Goal: Navigation & Orientation: Find specific page/section

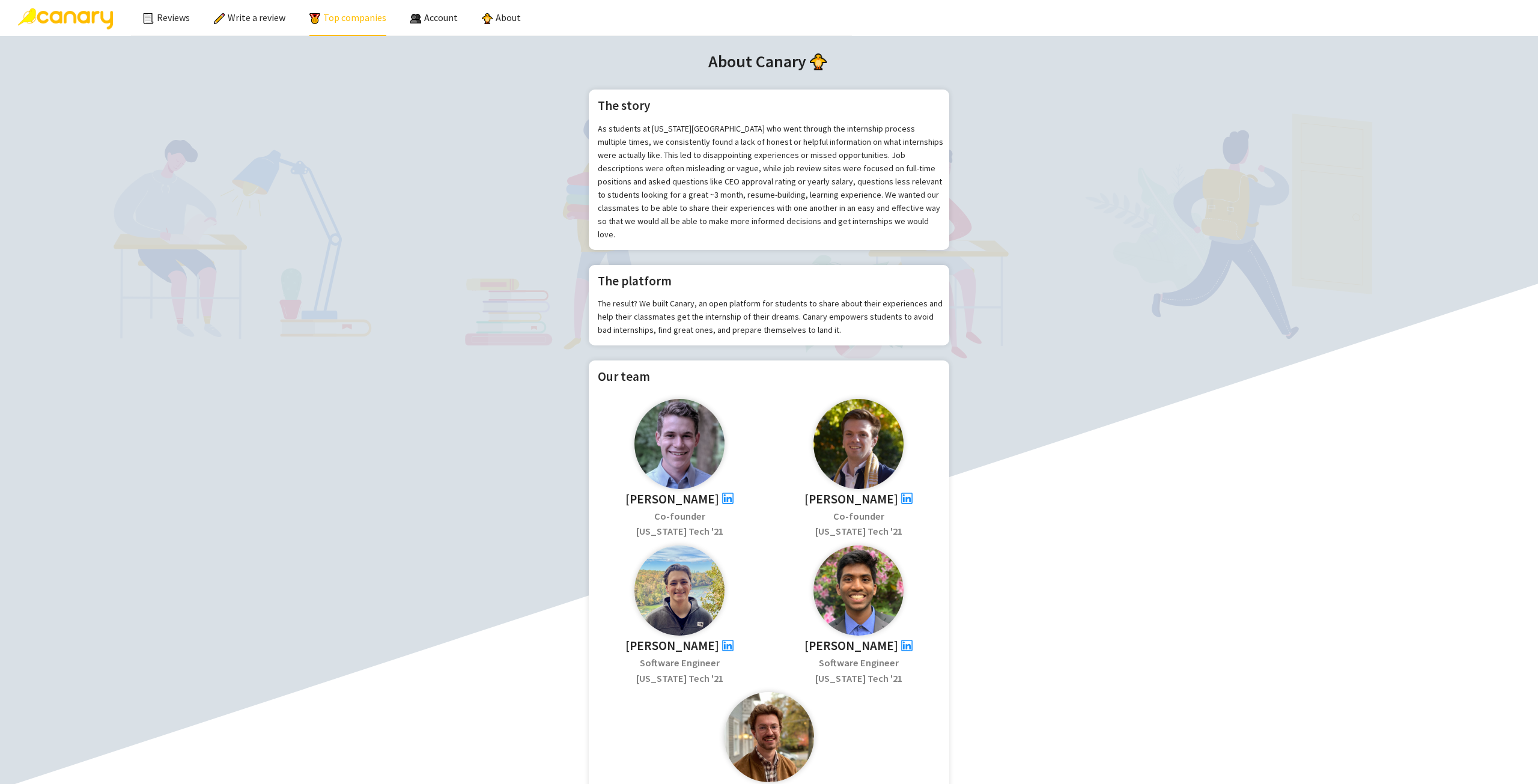
click at [343, 22] on link "Top companies" at bounding box center [348, 18] width 77 height 12
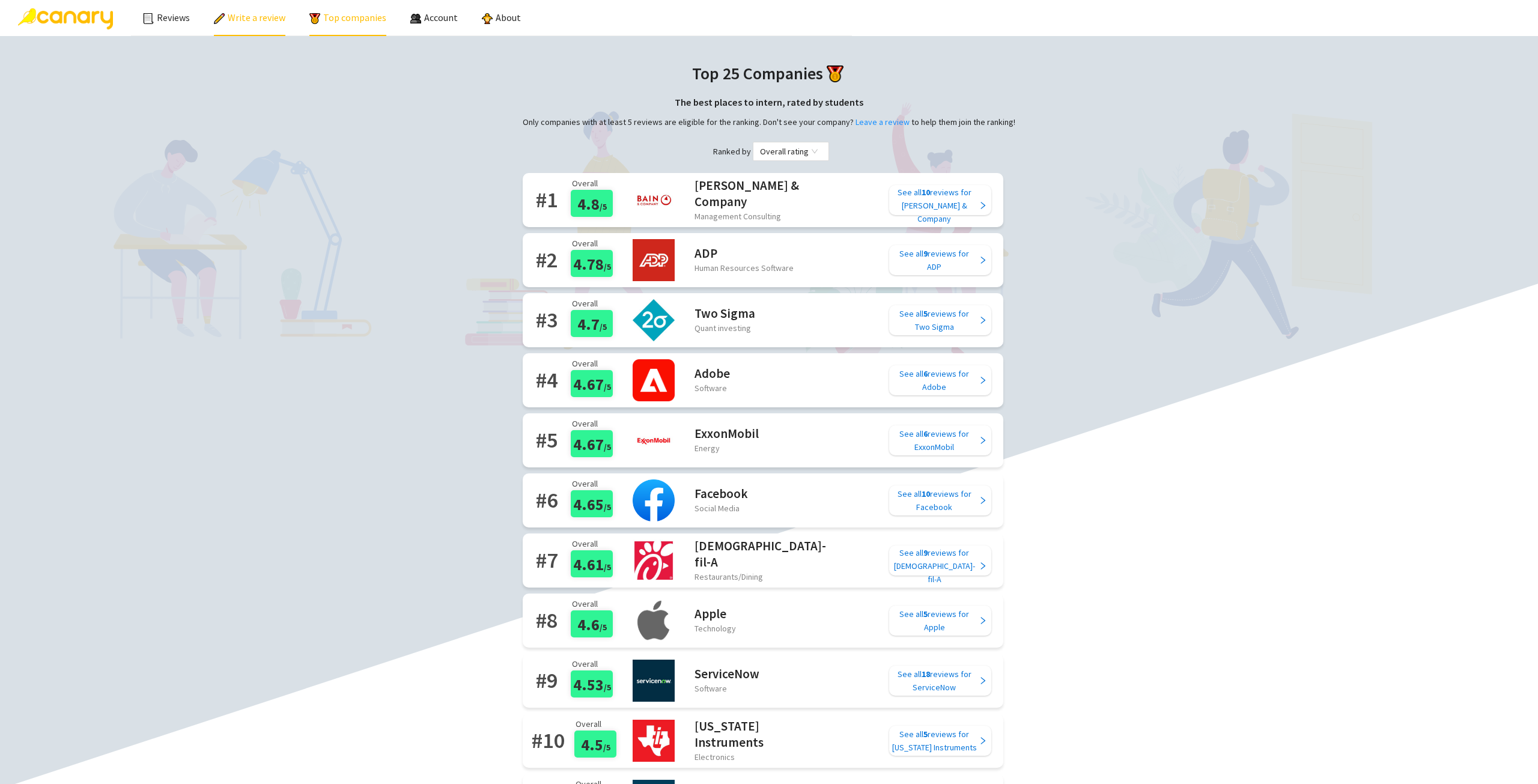
click at [229, 19] on link "Write a review" at bounding box center [250, 18] width 72 height 12
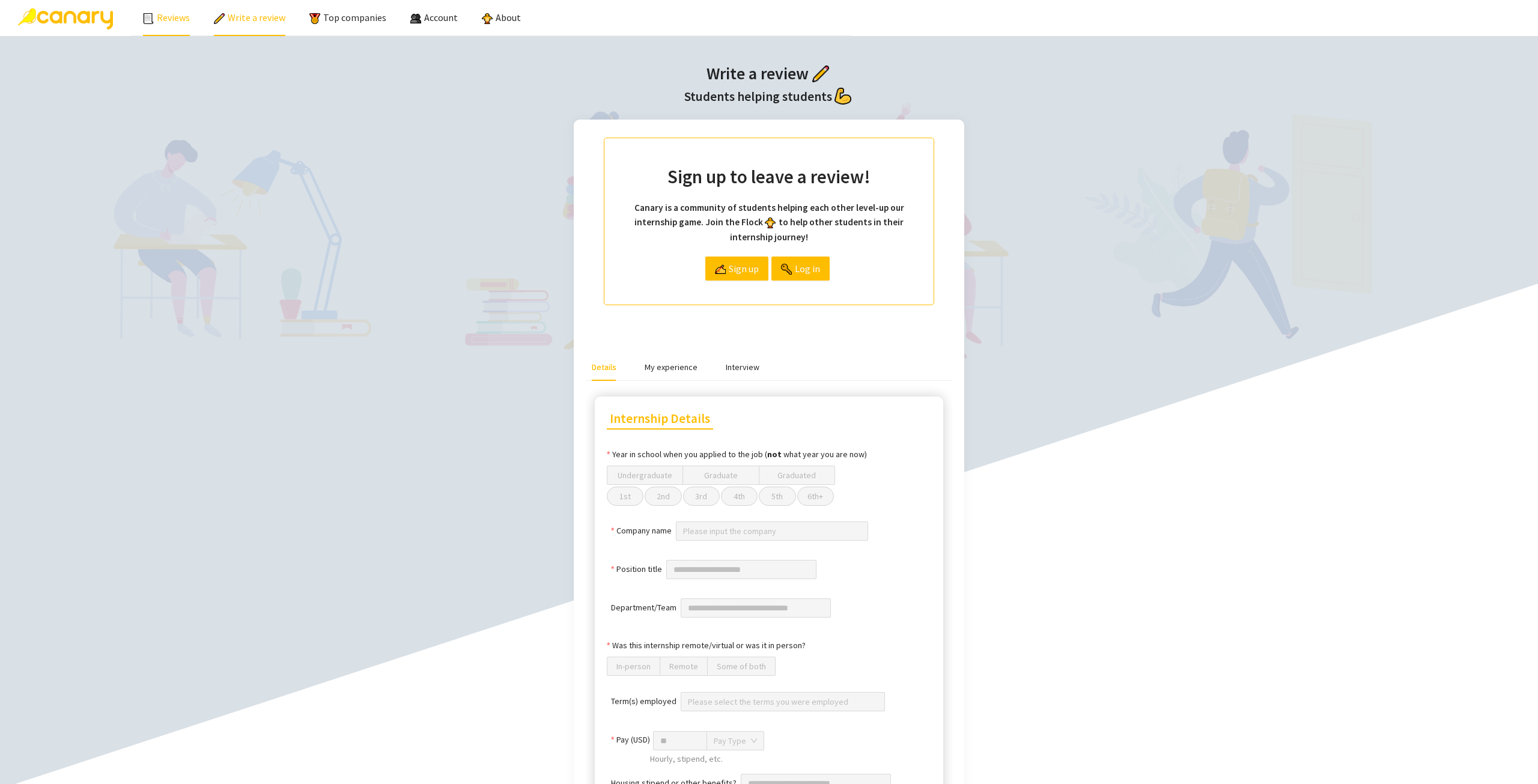
click at [171, 14] on link "Reviews" at bounding box center [167, 18] width 47 height 12
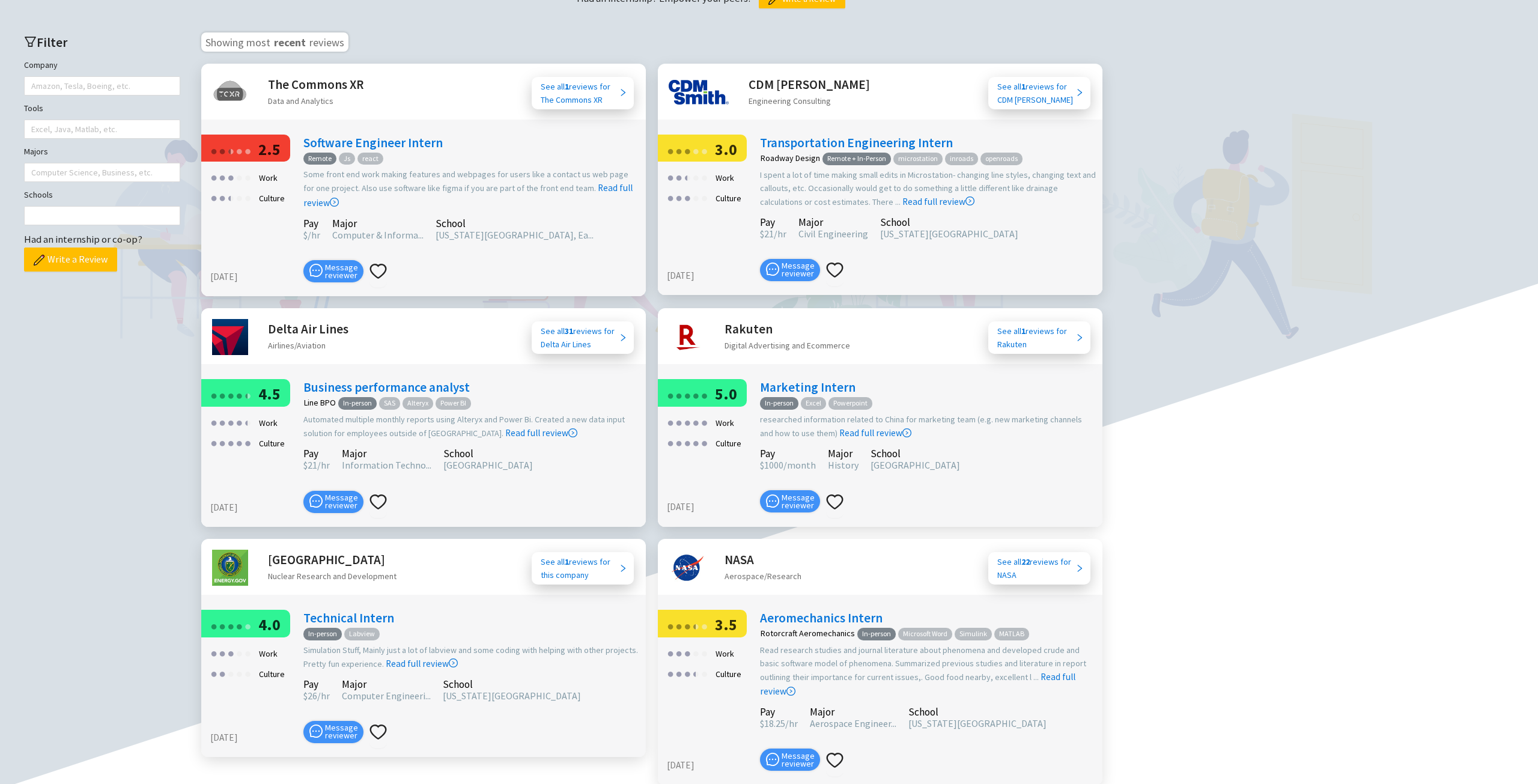
scroll to position [512, 0]
